Goal: Task Accomplishment & Management: Use online tool/utility

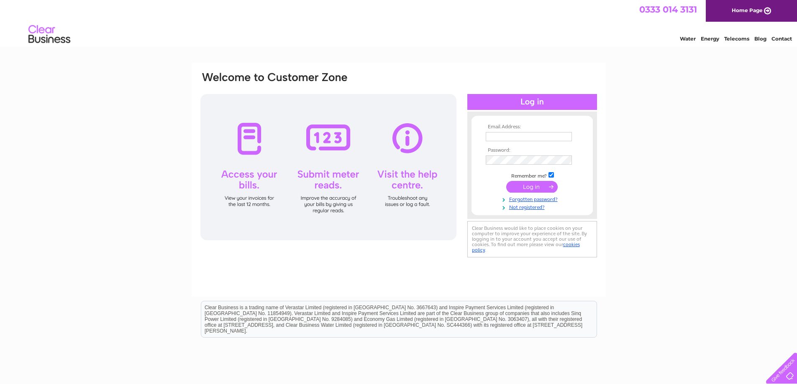
type input "[EMAIL_ADDRESS][PERSON_NAME][DOMAIN_NAME]"
click at [527, 188] on input "submit" at bounding box center [531, 187] width 51 height 12
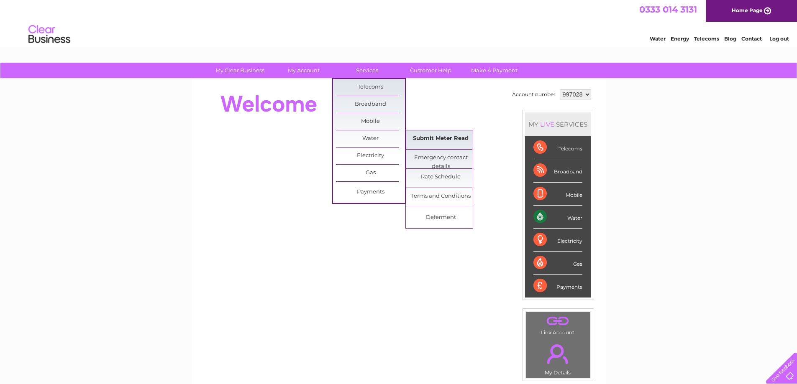
click at [436, 143] on link "Submit Meter Read" at bounding box center [440, 138] width 69 height 17
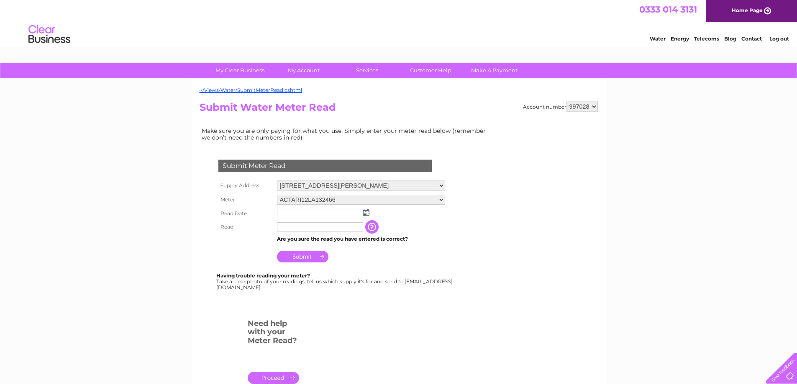
click at [367, 214] on img at bounding box center [366, 212] width 6 height 7
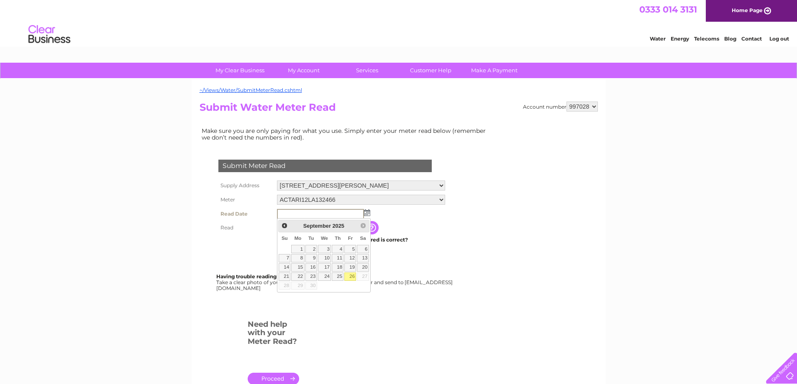
click at [353, 278] on link "26" at bounding box center [350, 277] width 12 height 8
type input "2025/09/26"
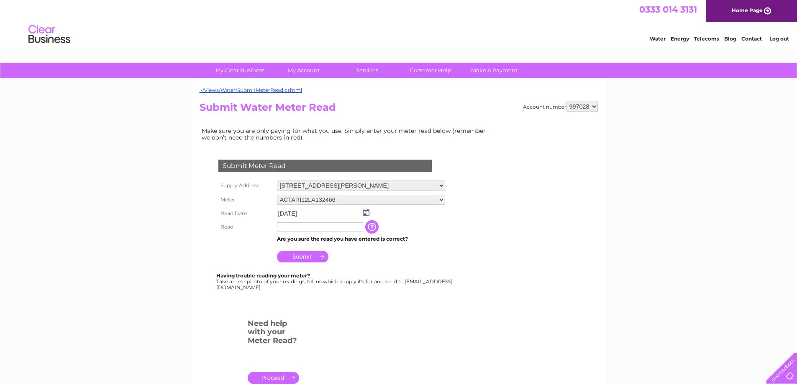
click at [372, 226] on input "button" at bounding box center [372, 226] width 15 height 13
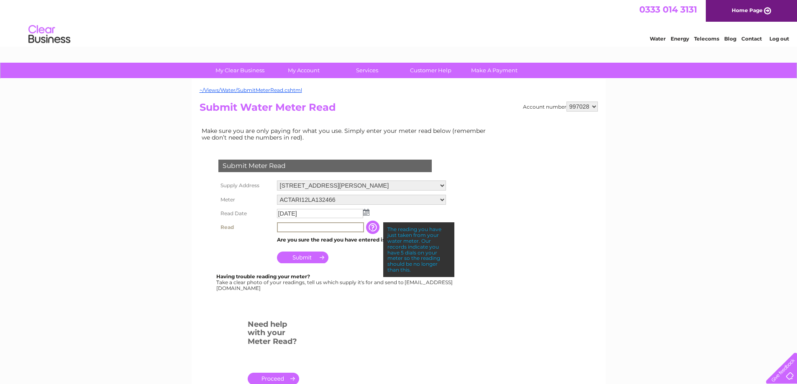
click at [349, 227] on input "text" at bounding box center [320, 227] width 87 height 10
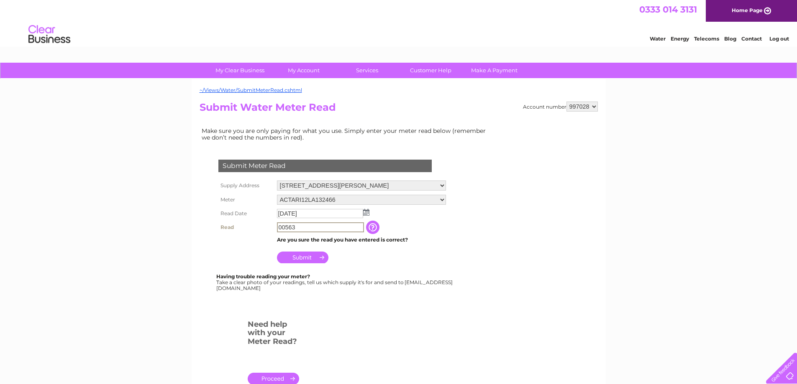
type input "00563"
click at [284, 254] on input "Submit" at bounding box center [302, 258] width 51 height 12
